Goal: Use online tool/utility: Use online tool/utility

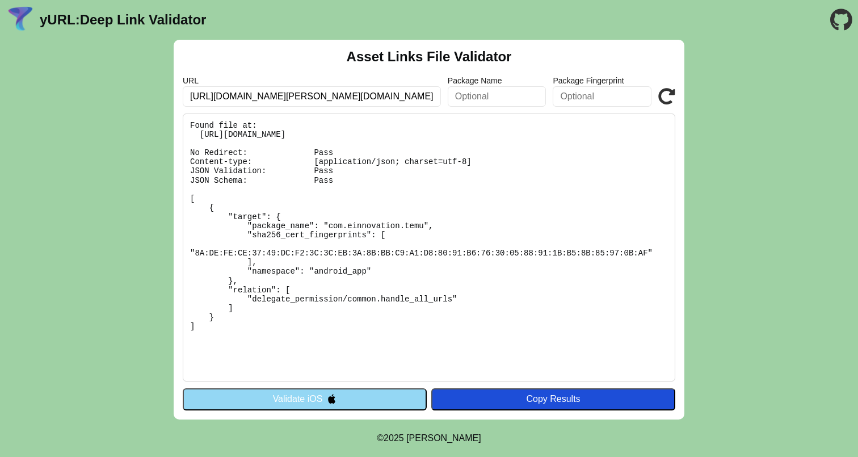
click at [280, 397] on button "Validate iOS" at bounding box center [305, 399] width 244 height 22
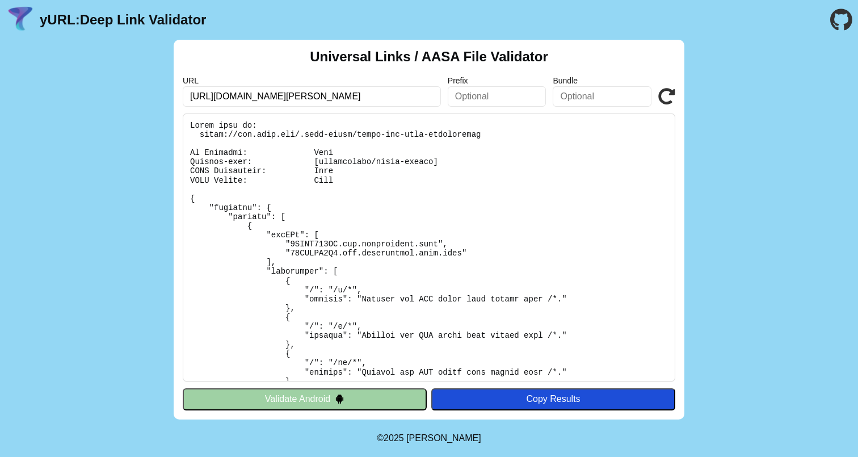
click at [340, 98] on input "https://www.temu.com/ul/kuiper/un1.html?subj=feed-un" at bounding box center [312, 96] width 258 height 20
paste input "dzfki.app.link/ufaWc3jEoPb?$3p=a_revx&$aaid=e61f53cd-781d-4cd1-b2eb-52af51e31c9…"
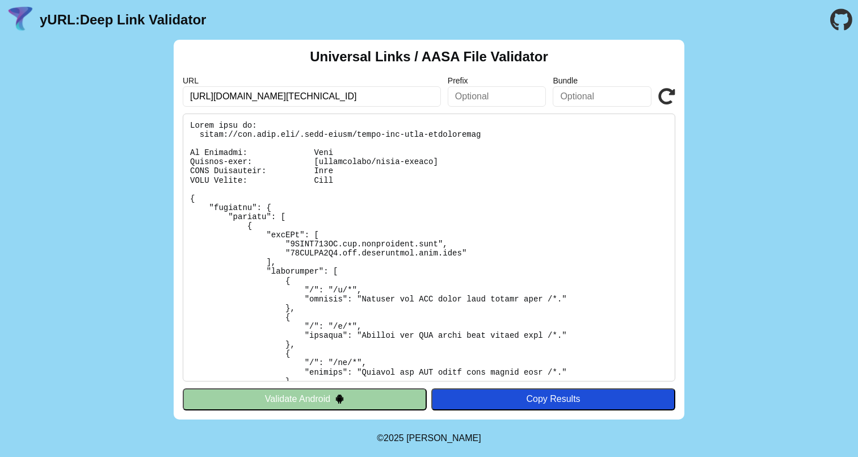
type input "https://dzfki.app.link/ufaWc3jEoPb?$3p=a_revx&$aaid=e61f53cd-781d-4cd1-b2eb-52a…"
click at [663, 94] on icon at bounding box center [666, 96] width 17 height 17
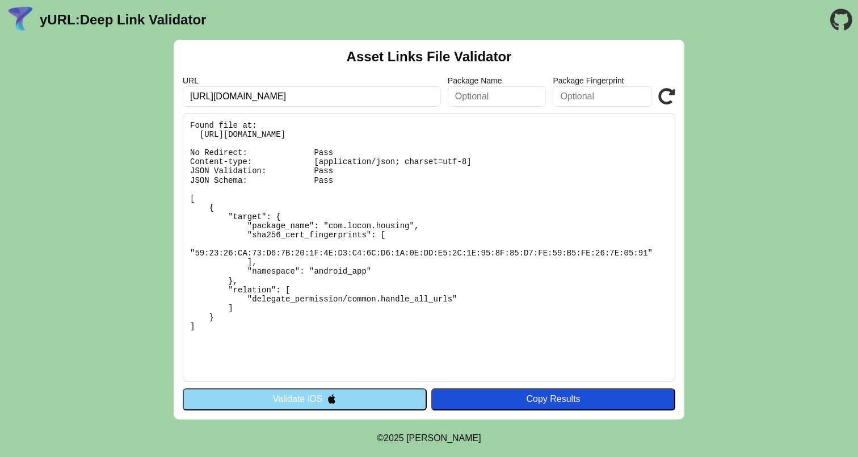
click at [277, 94] on input "[URL][DOMAIN_NAME]" at bounding box center [312, 96] width 258 height 20
click at [277, 94] on input "https://dzfki.app.link/ufaWc3jEoPb?$3p=a_revx" at bounding box center [312, 96] width 258 height 20
paste input "vkusvill.onelink.me/psD7?af_dp=vkusvill%3A%2F%2F"
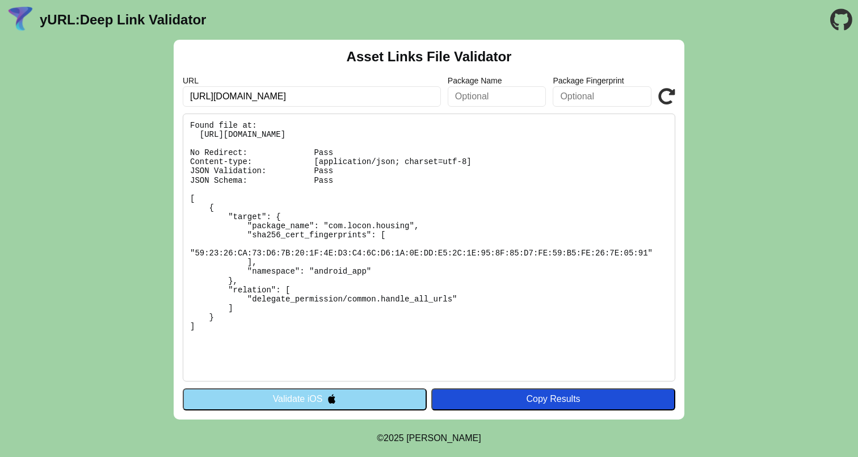
type input "https://vkusvill.onelink.me/psD7?af_dp=vkusvill%3A%2F%2F"
click at [668, 91] on icon at bounding box center [666, 96] width 17 height 17
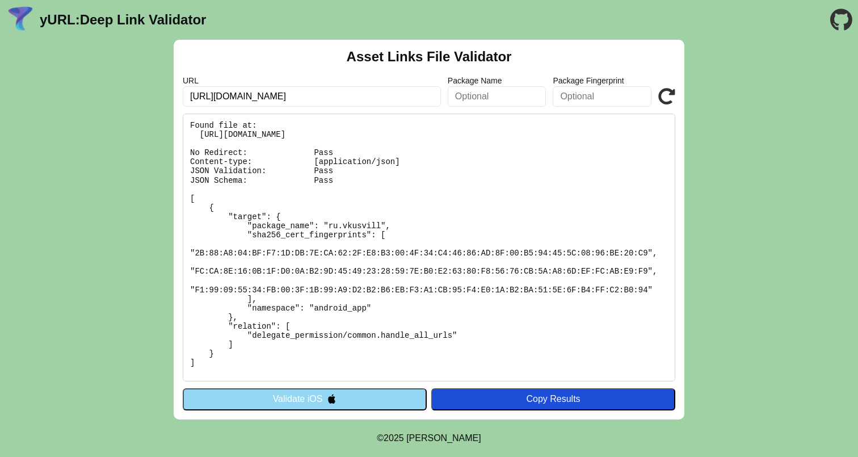
click at [280, 226] on pre "Found file at: https://vkusvill.onelink.me/.well-known/assetlinks.json No Redir…" at bounding box center [429, 247] width 493 height 268
click at [789, 150] on div "Asset Links File Validator URL https://vkusvill.onelink.me/psD7?af_dp=vkusvill%…" at bounding box center [429, 230] width 858 height 380
click at [338, 221] on pre "Found file at: https://vkusvill.onelink.me/.well-known/assetlinks.json No Redir…" at bounding box center [429, 247] width 493 height 268
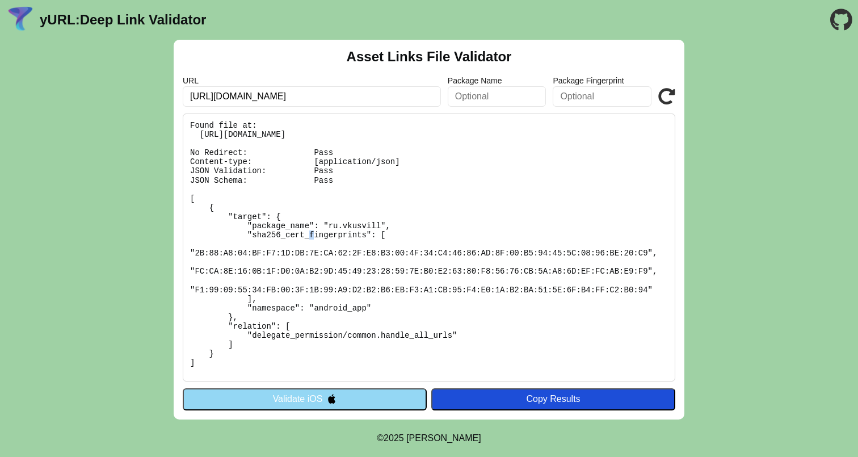
click at [338, 221] on pre "Found file at: https://vkusvill.onelink.me/.well-known/assetlinks.json No Redir…" at bounding box center [429, 247] width 493 height 268
click at [846, 20] on icon "Go to the GitHub project" at bounding box center [841, 20] width 22 height 40
